Goal: Find specific page/section: Find specific page/section

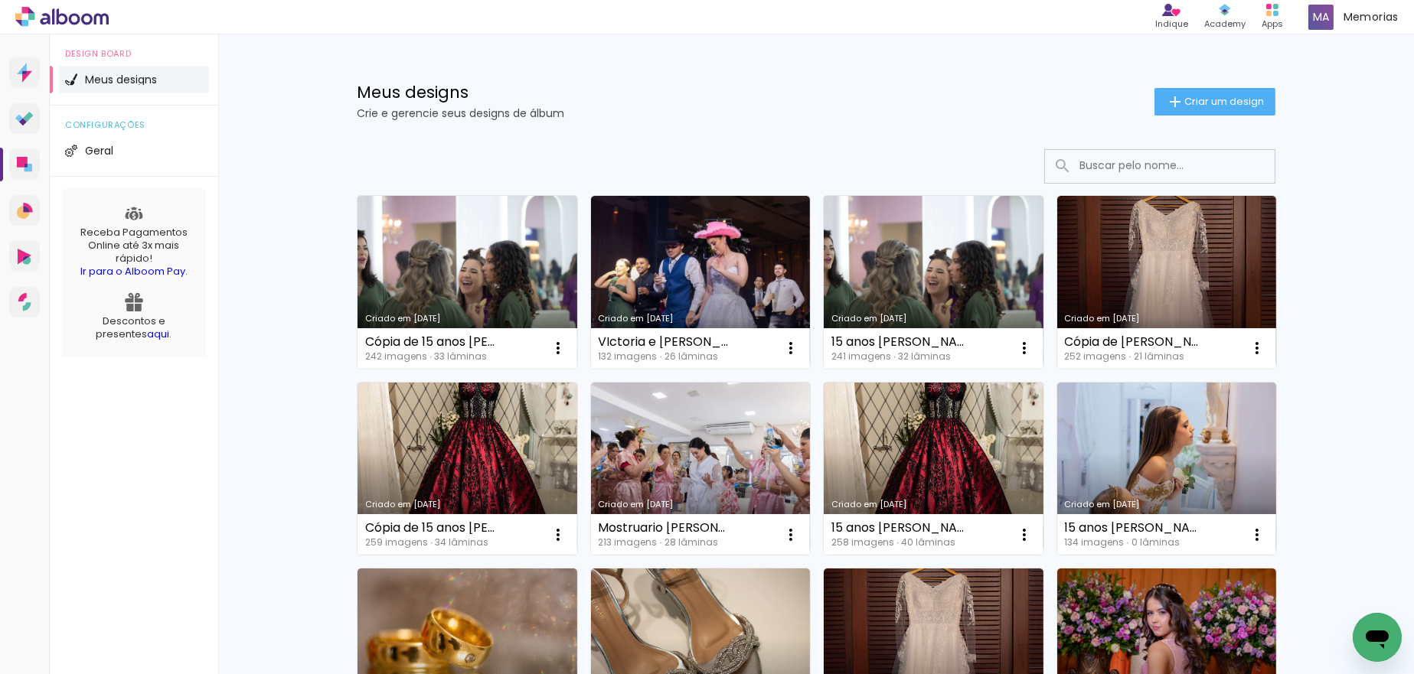
click at [1072, 168] on input at bounding box center [1181, 165] width 218 height 31
paste input "Luanna"
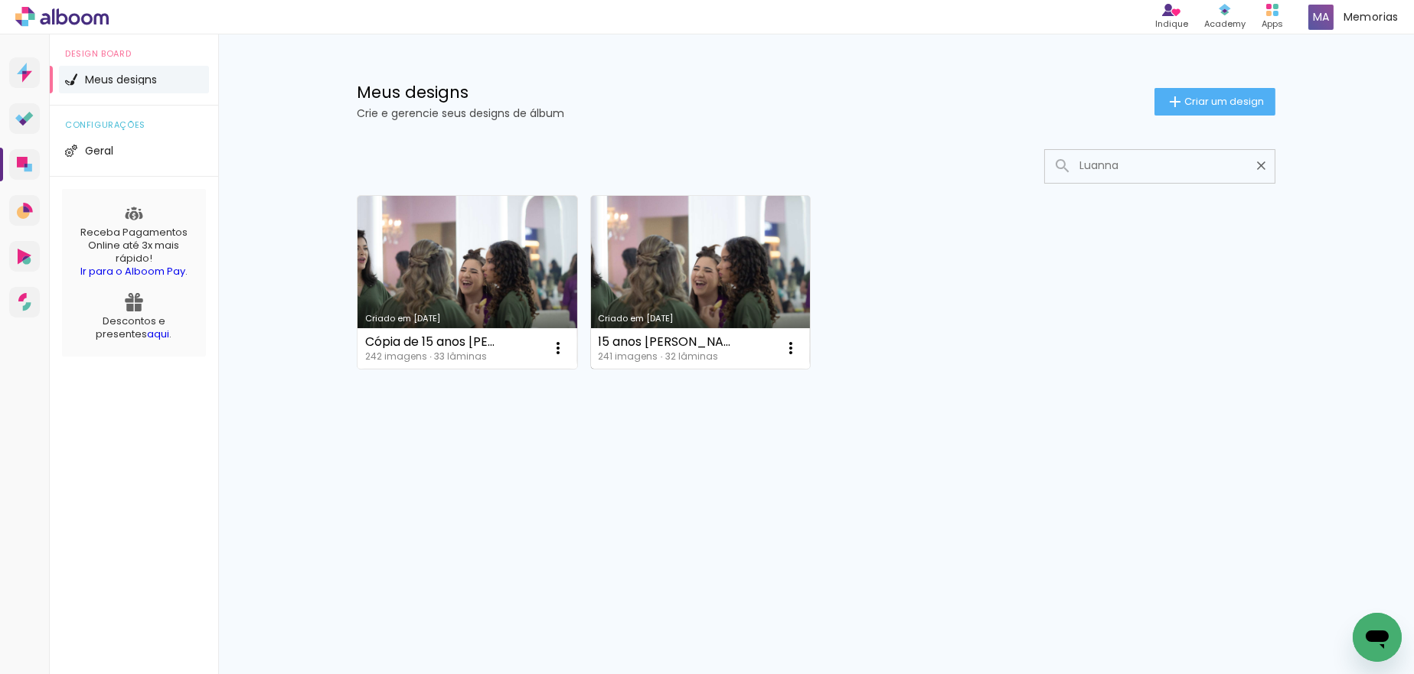
type input "Luanna"
type paper-input "Luanna"
click at [677, 250] on link "Criado em [DATE]" at bounding box center [701, 282] width 220 height 173
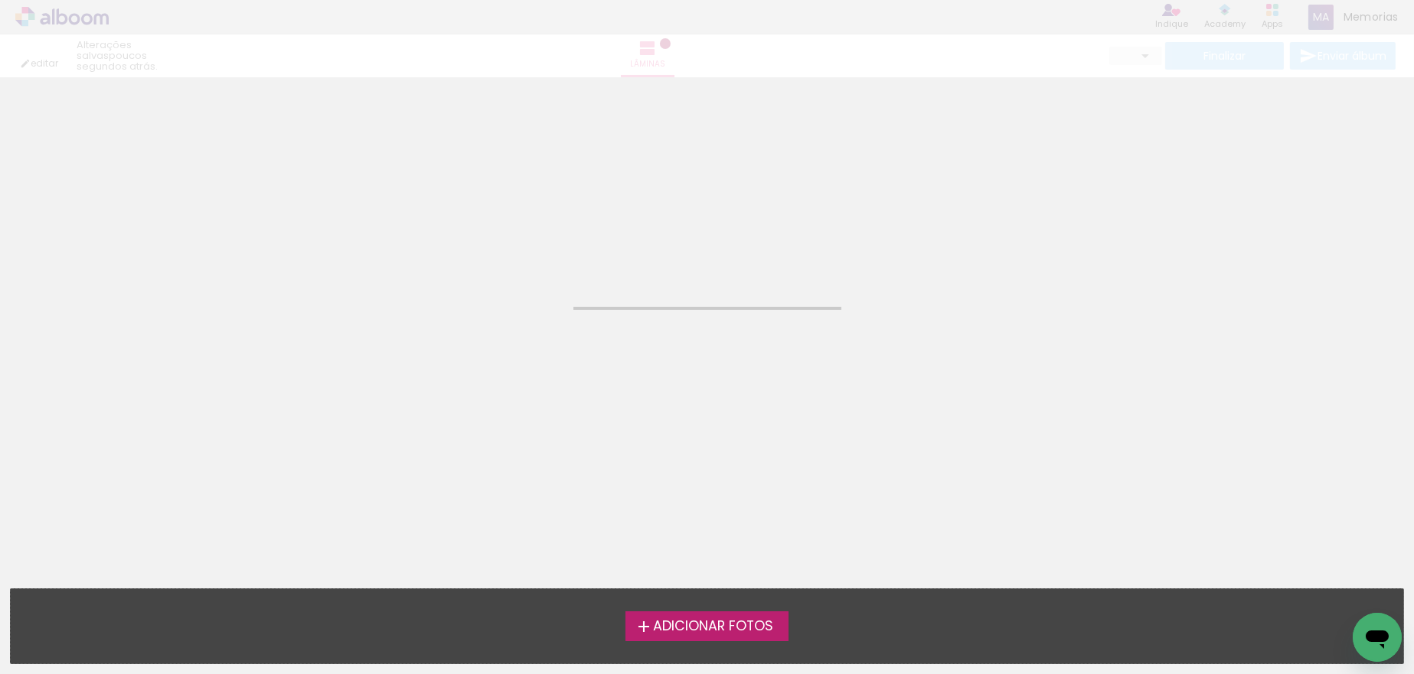
click at [496, 247] on neon-animated-pages "Confirmar Cancelar" at bounding box center [707, 375] width 1414 height 597
